Goal: Task Accomplishment & Management: Complete application form

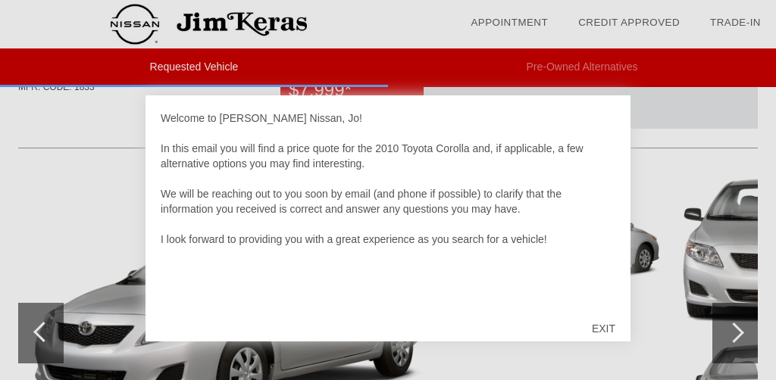
click at [605, 327] on div "EXIT" at bounding box center [603, 328] width 54 height 45
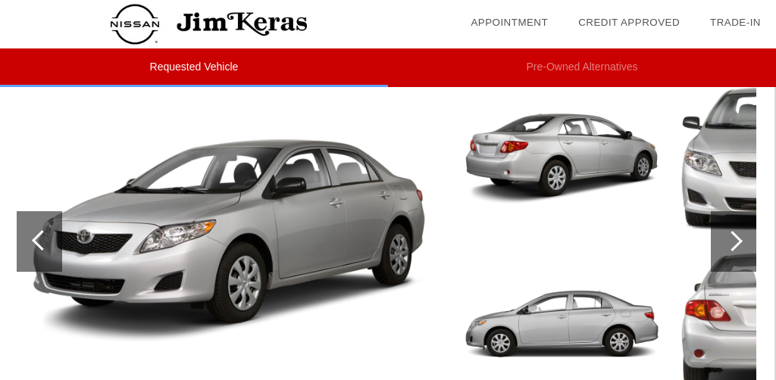
scroll to position [195, 2]
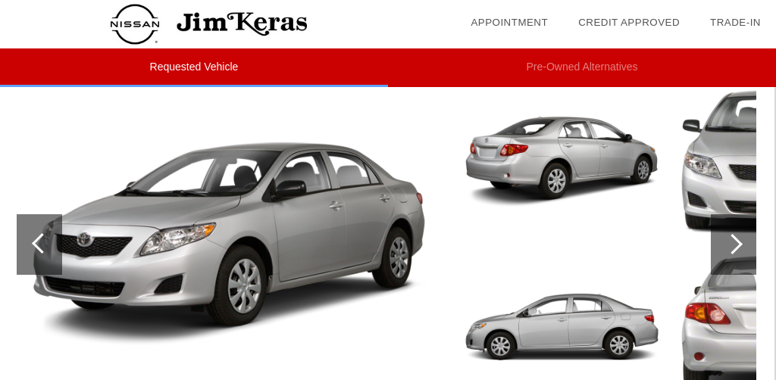
click at [735, 246] on div at bounding box center [732, 244] width 20 height 20
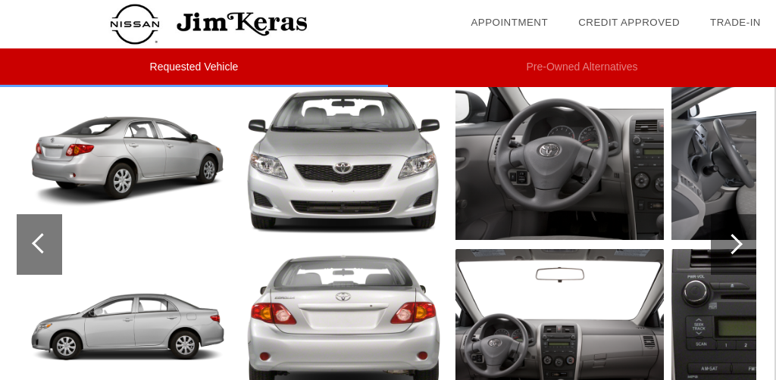
click at [735, 246] on div at bounding box center [732, 244] width 20 height 20
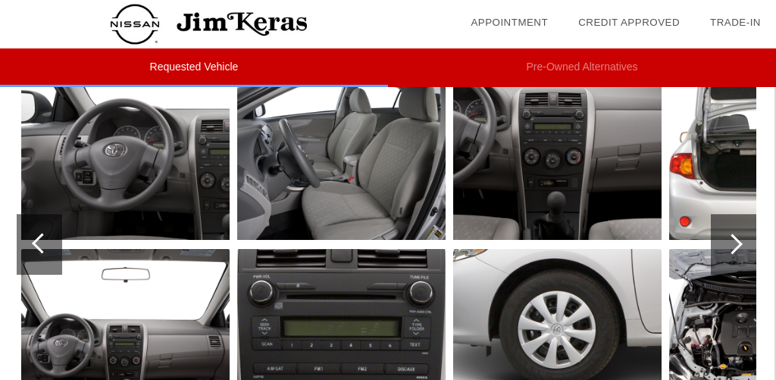
click at [109, 148] on img at bounding box center [125, 162] width 208 height 156
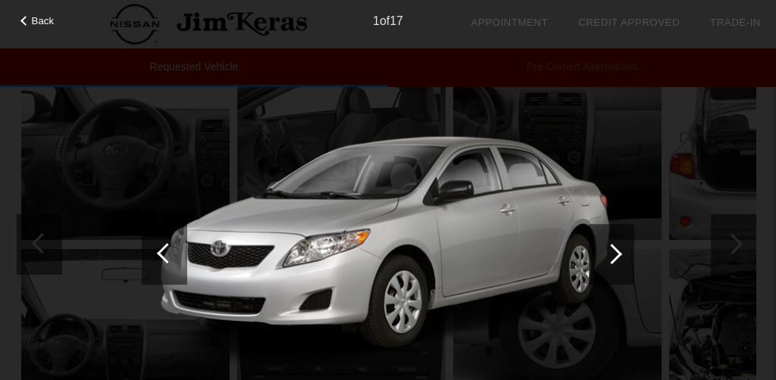
click at [614, 251] on div at bounding box center [611, 254] width 20 height 20
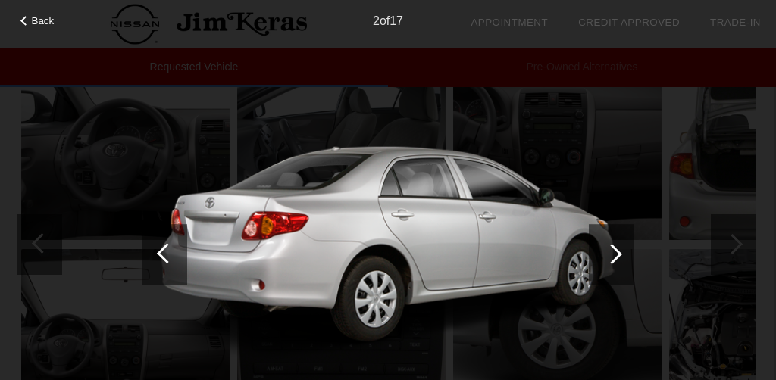
click at [614, 251] on div at bounding box center [611, 254] width 20 height 20
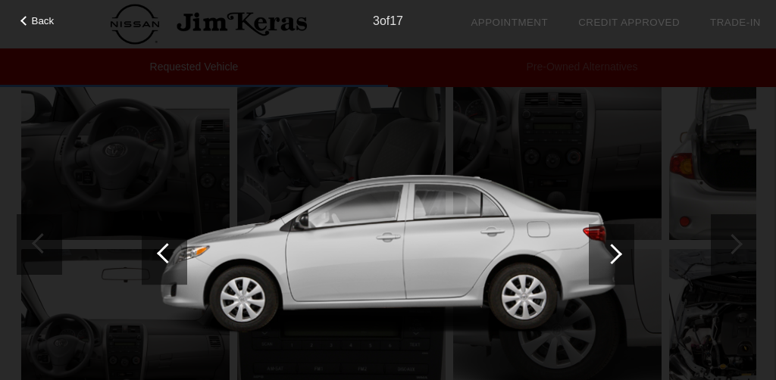
click at [614, 251] on div at bounding box center [611, 254] width 20 height 20
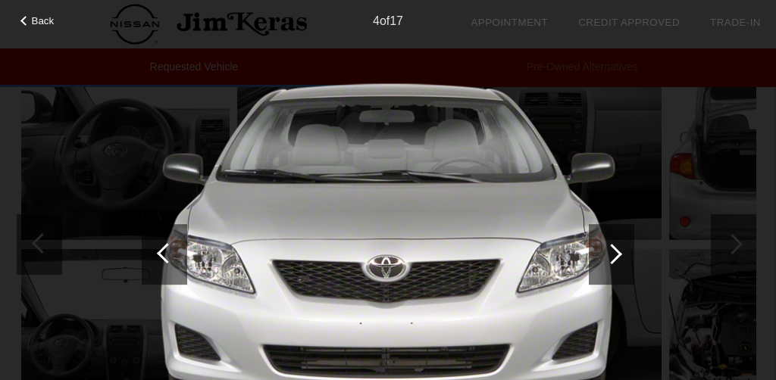
click at [614, 251] on div at bounding box center [611, 254] width 20 height 20
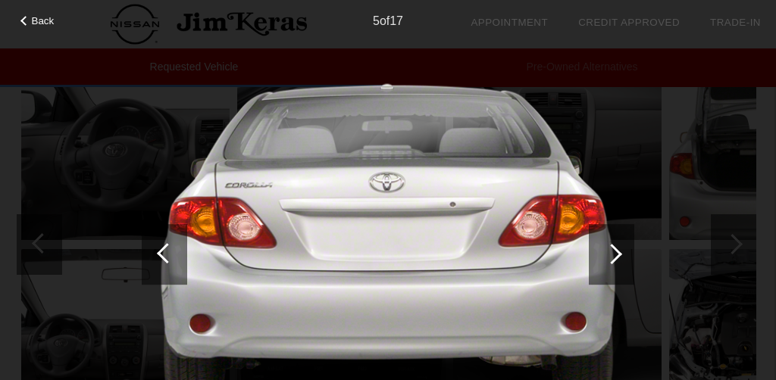
click at [614, 251] on div at bounding box center [611, 254] width 20 height 20
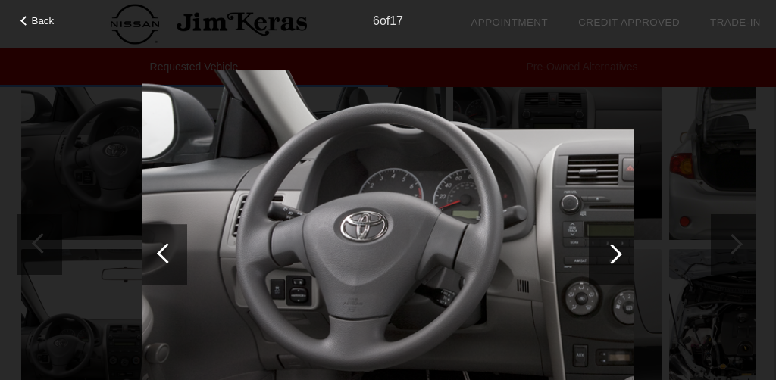
click at [614, 251] on div at bounding box center [611, 254] width 20 height 20
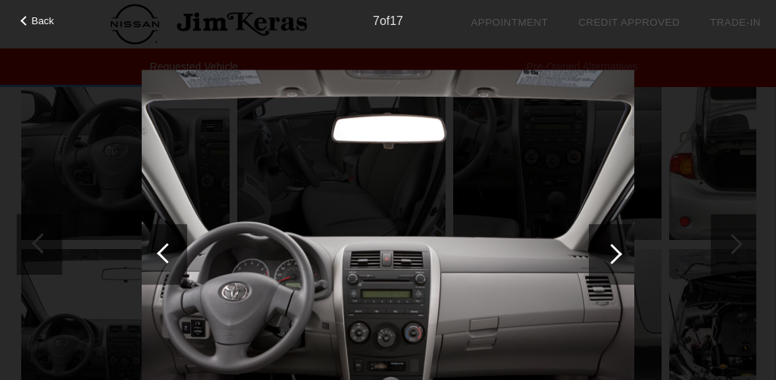
click at [614, 251] on div at bounding box center [611, 254] width 20 height 20
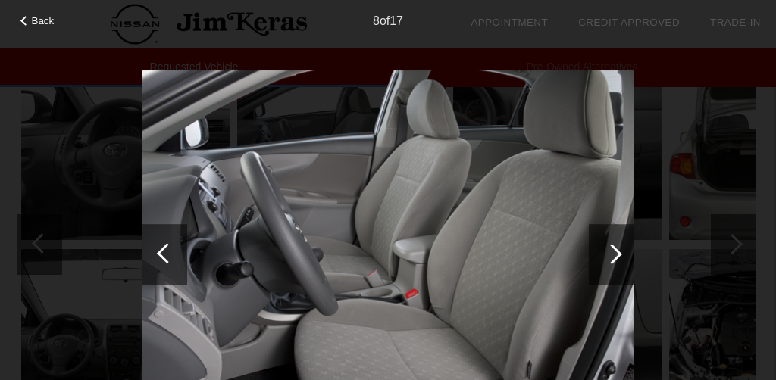
click at [616, 253] on div at bounding box center [611, 254] width 20 height 20
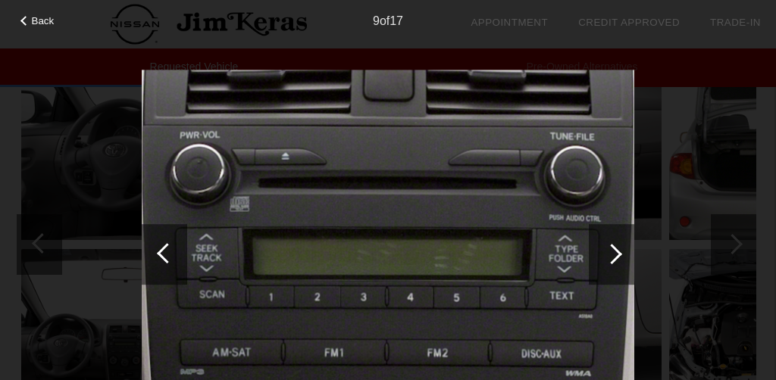
click at [616, 253] on div at bounding box center [611, 254] width 20 height 20
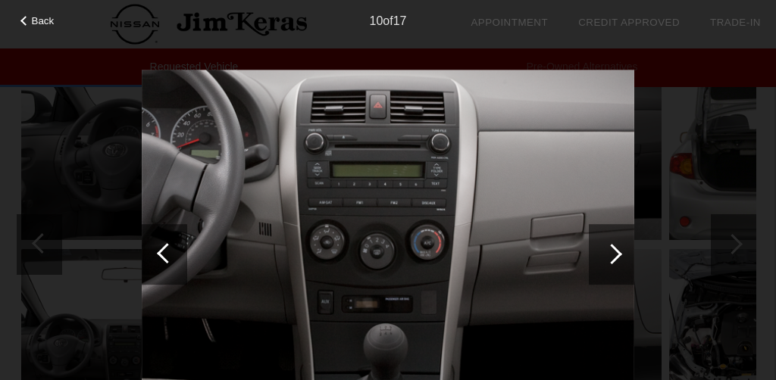
click at [616, 253] on div at bounding box center [611, 254] width 20 height 20
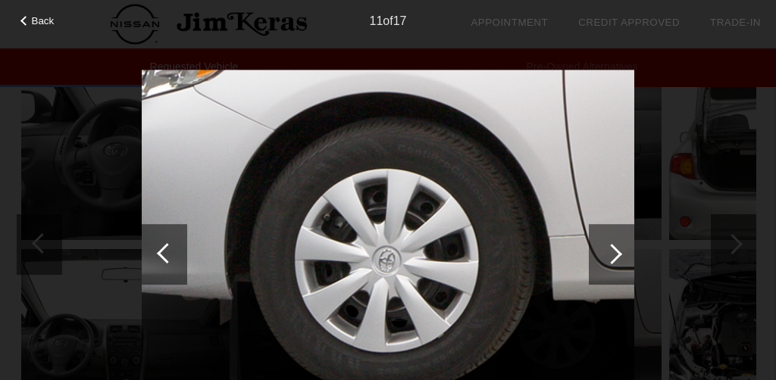
click at [616, 253] on div at bounding box center [611, 254] width 20 height 20
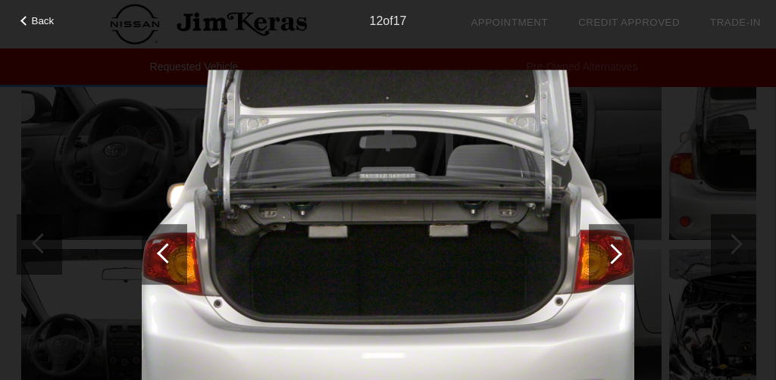
click at [616, 253] on div at bounding box center [611, 254] width 20 height 20
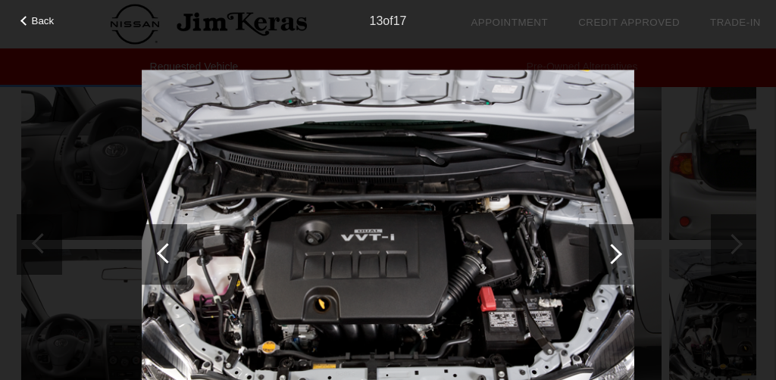
click at [616, 253] on div at bounding box center [611, 254] width 20 height 20
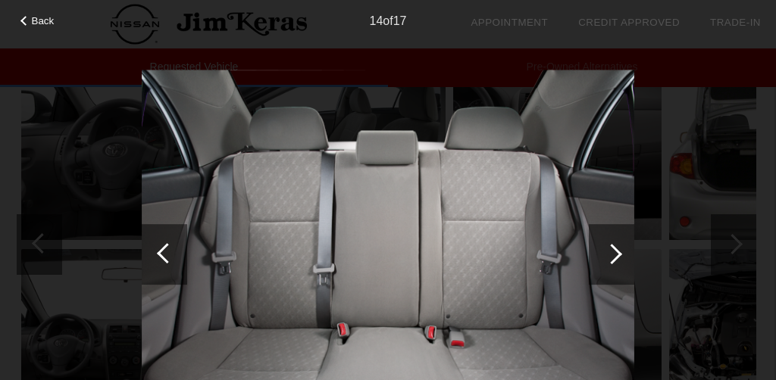
click at [616, 253] on div at bounding box center [611, 254] width 20 height 20
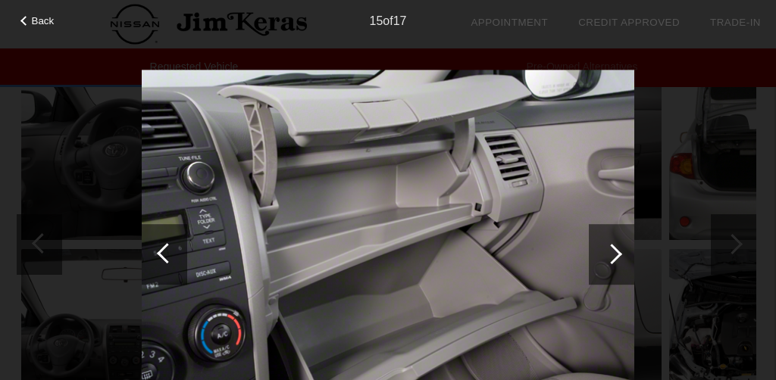
click at [616, 253] on div at bounding box center [611, 254] width 20 height 20
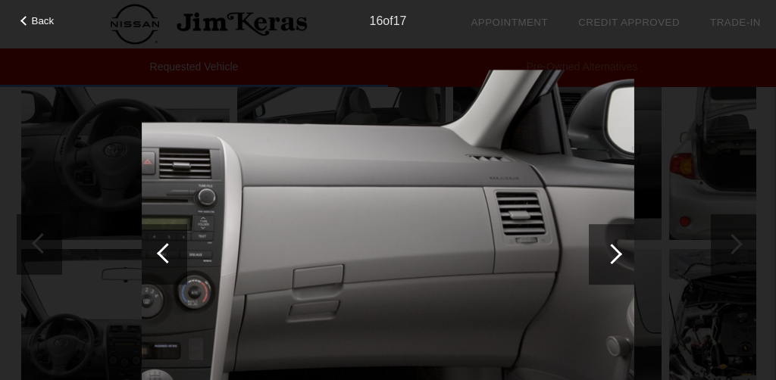
click at [616, 253] on div at bounding box center [611, 254] width 20 height 20
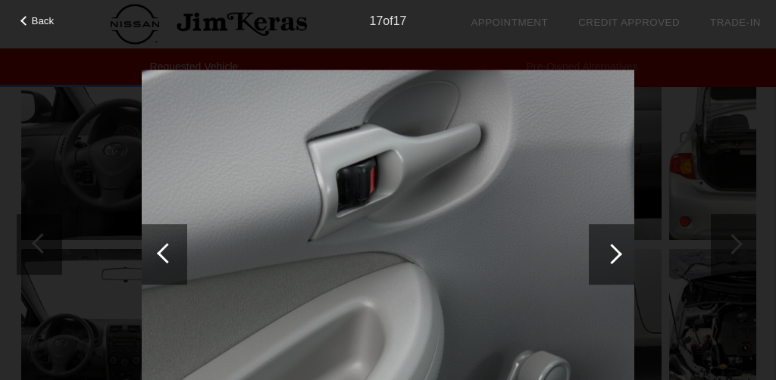
click at [616, 253] on div at bounding box center [611, 254] width 20 height 20
click at [615, 250] on div at bounding box center [611, 254] width 20 height 20
click at [34, 18] on span "Back" at bounding box center [43, 20] width 23 height 11
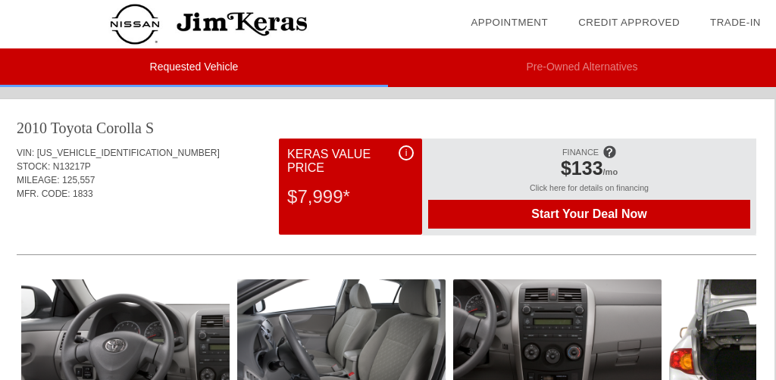
scroll to position [0, 2]
click at [376, 190] on div "$7,999*" at bounding box center [350, 196] width 126 height 39
click at [409, 152] on div "i" at bounding box center [405, 152] width 15 height 15
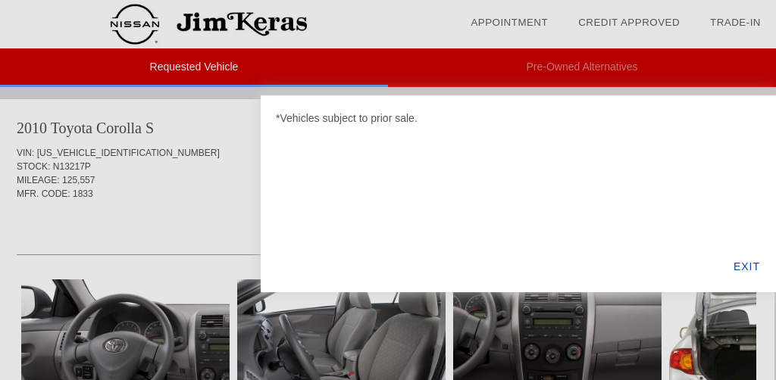
click at [744, 264] on div "EXIT" at bounding box center [746, 266] width 58 height 51
